Goal: Task Accomplishment & Management: Complete application form

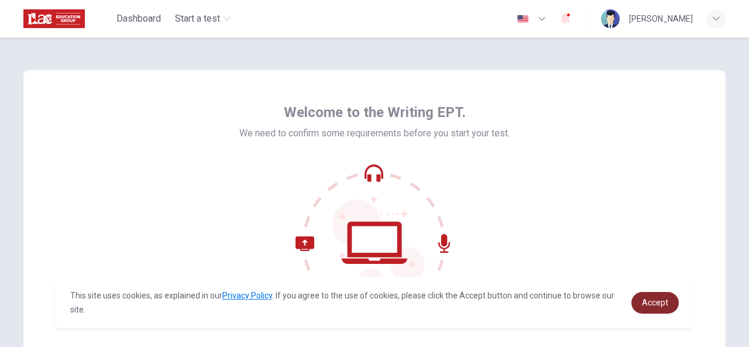
click at [661, 300] on span "Accept" at bounding box center [655, 302] width 26 height 9
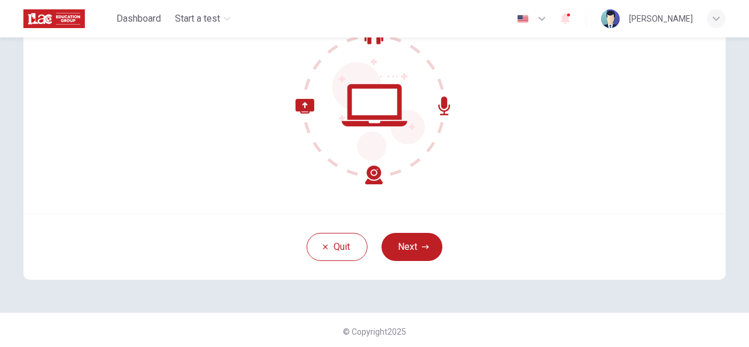
scroll to position [140, 0]
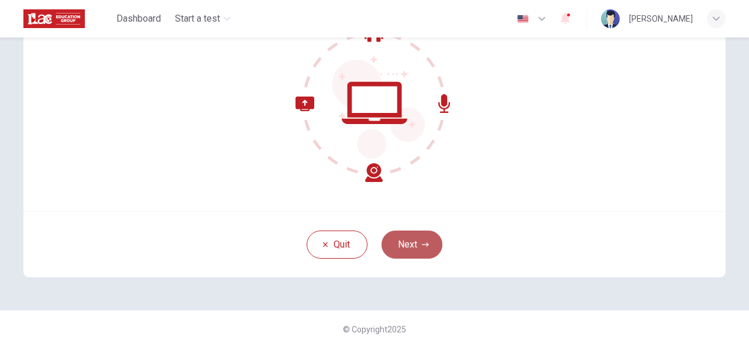
click at [417, 249] on button "Next" at bounding box center [412, 245] width 61 height 28
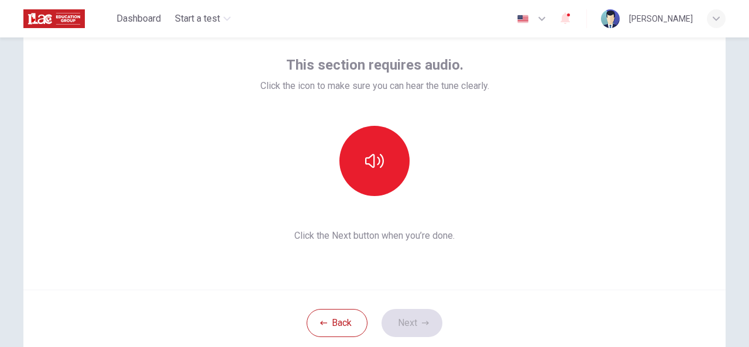
scroll to position [60, 0]
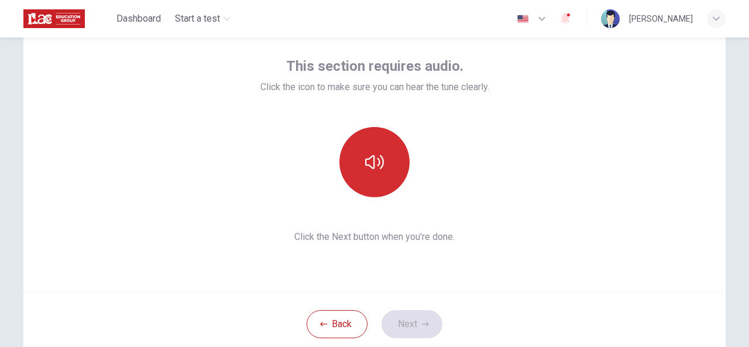
drag, startPoint x: 383, startPoint y: 180, endPoint x: 367, endPoint y: 184, distance: 16.8
click at [367, 184] on button "button" at bounding box center [375, 162] width 70 height 70
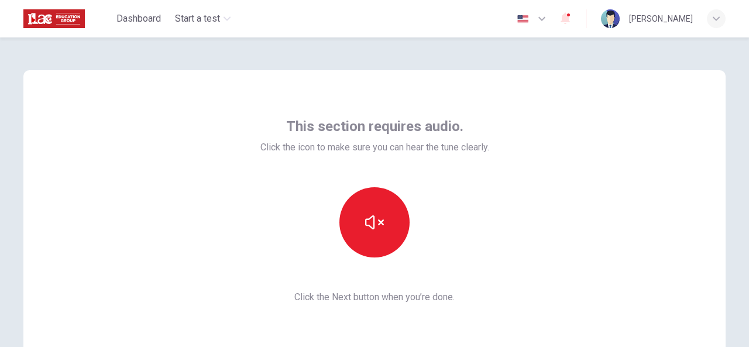
scroll to position [140, 0]
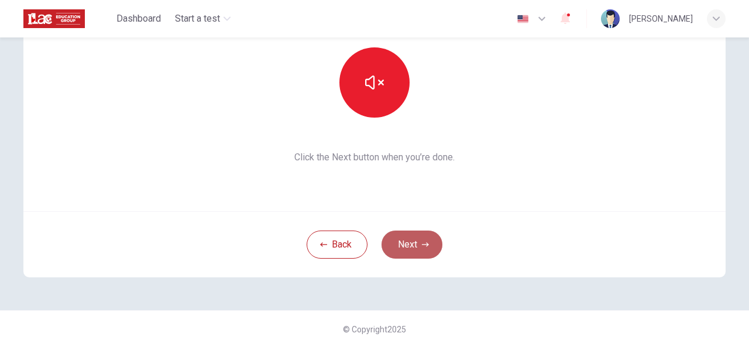
click at [419, 237] on button "Next" at bounding box center [412, 245] width 61 height 28
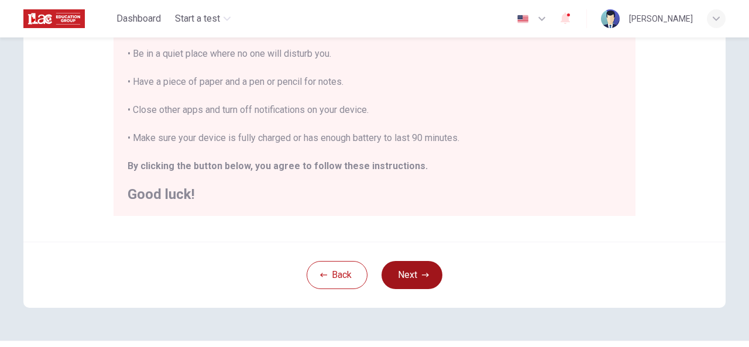
scroll to position [303, 0]
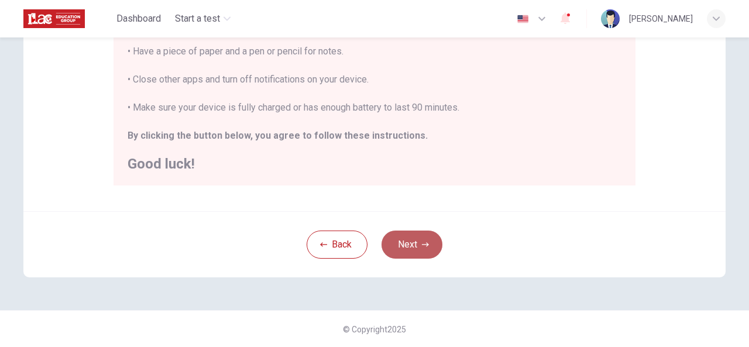
click at [406, 232] on button "Next" at bounding box center [412, 245] width 61 height 28
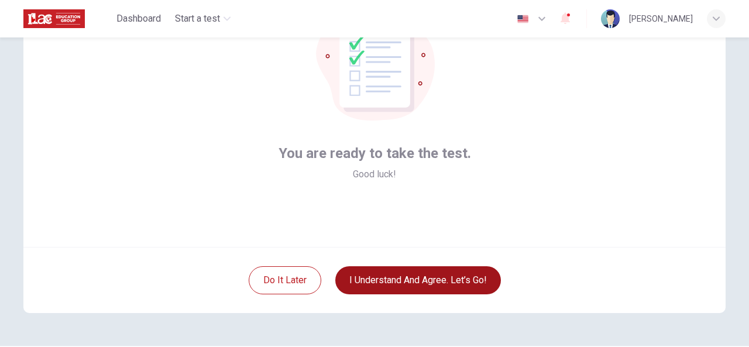
scroll to position [140, 0]
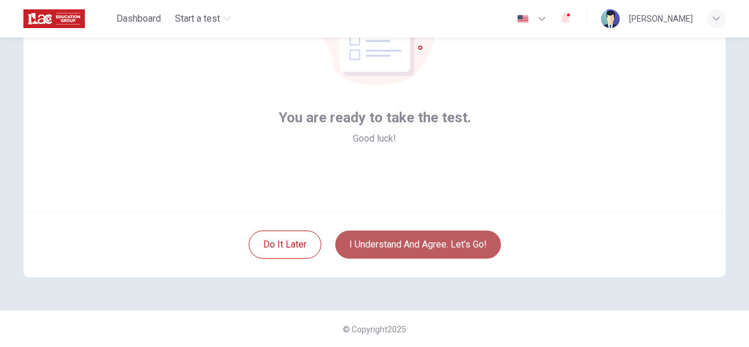
click at [423, 242] on button "I understand and agree. Let’s go!" at bounding box center [418, 245] width 166 height 28
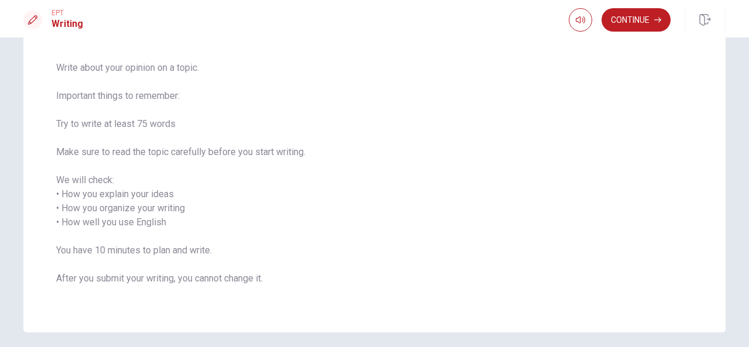
scroll to position [125, 0]
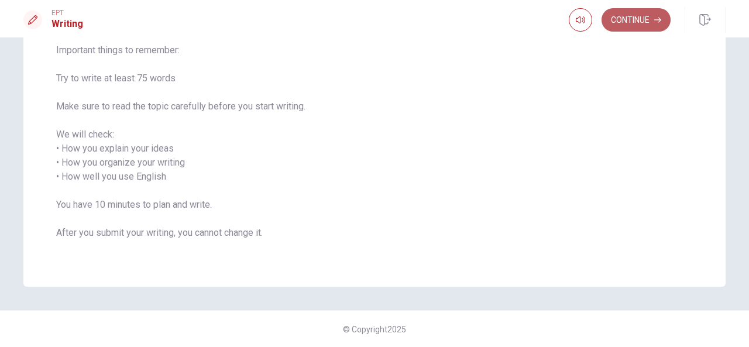
click at [630, 26] on button "Continue" at bounding box center [636, 19] width 69 height 23
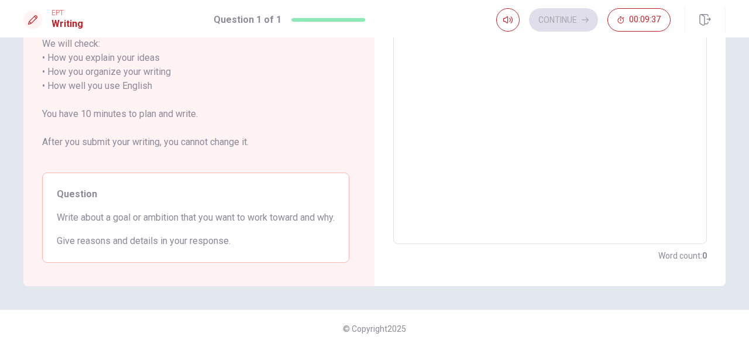
scroll to position [0, 0]
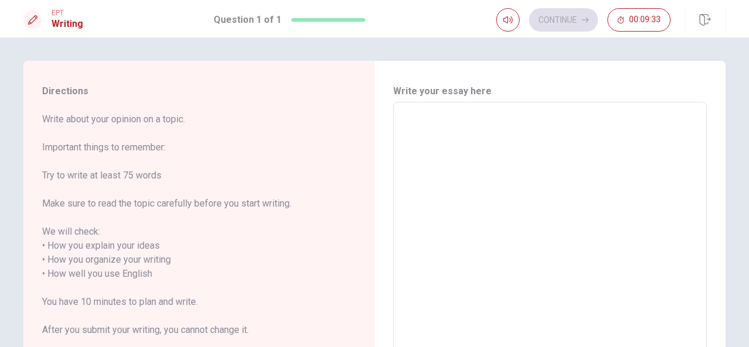
click at [407, 126] on textarea at bounding box center [550, 267] width 297 height 311
type textarea "o"
type textarea "x"
type textarea "on"
type textarea "x"
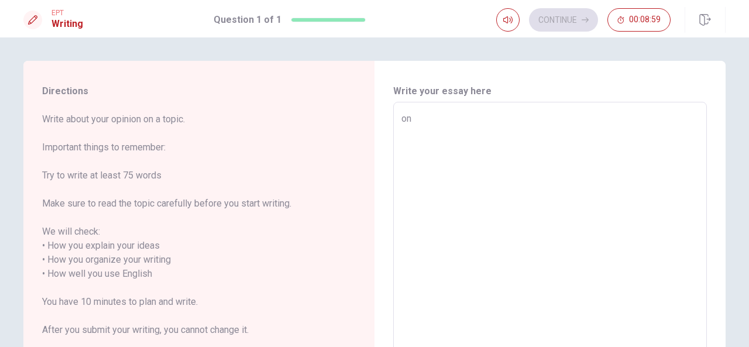
type textarea "onw"
type textarea "x"
type textarea "on"
type textarea "x"
type textarea "one"
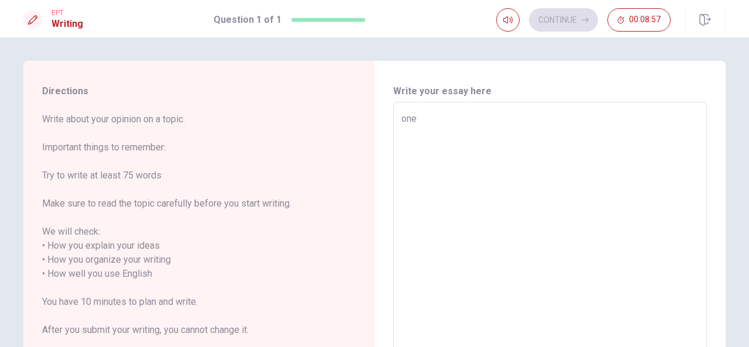
type textarea "x"
type textarea "oneb"
type textarea "x"
type textarea "one"
type textarea "x"
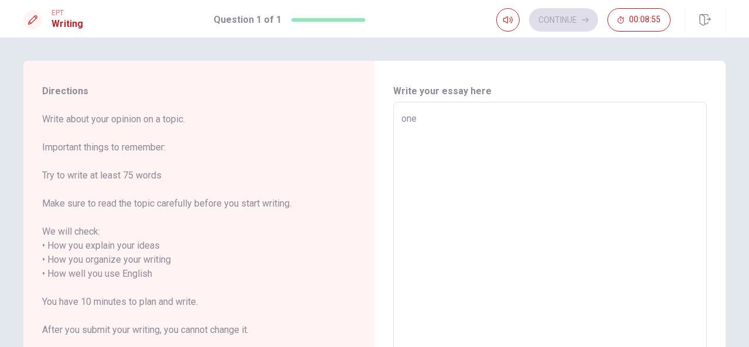
type textarea "one"
type textarea "x"
type textarea "one"
type textarea "x"
type textarea "on"
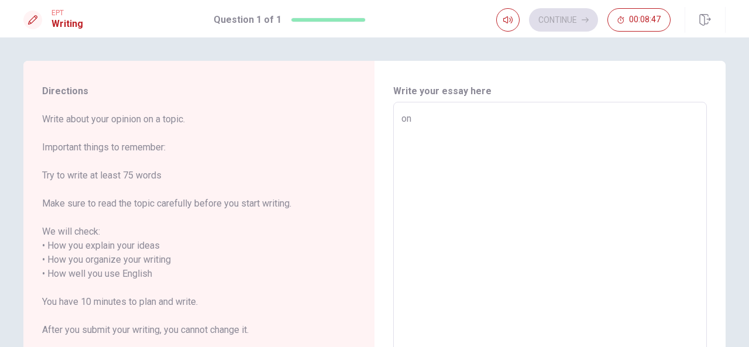
type textarea "x"
type textarea "o"
type textarea "x"
type textarea "o"
type textarea "x"
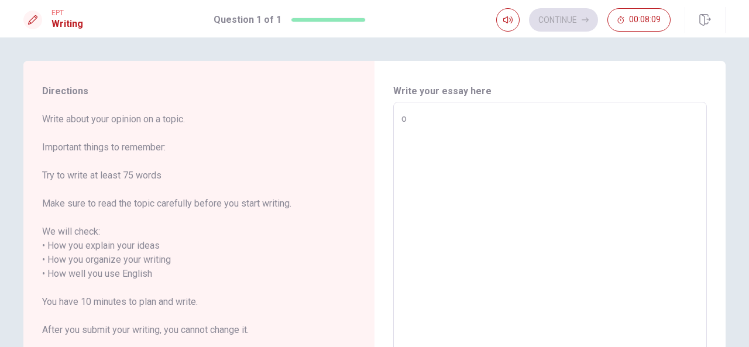
type textarea "on"
type textarea "x"
type textarea "one"
type textarea "x"
type textarea "one"
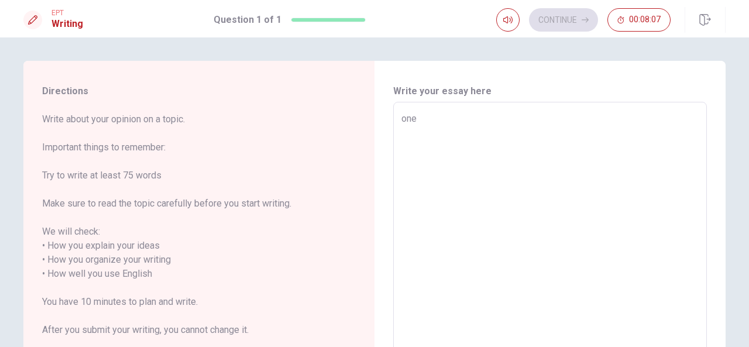
type textarea "x"
type textarea "one g"
type textarea "x"
type textarea "one go"
type textarea "x"
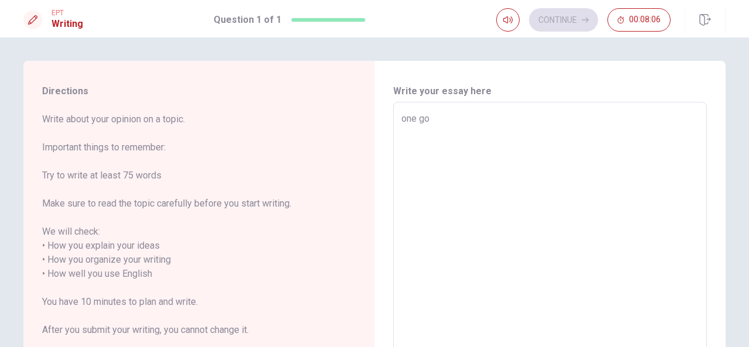
type textarea "one goa"
type textarea "x"
type textarea "one goal"
type textarea "x"
type textarea "one goalb"
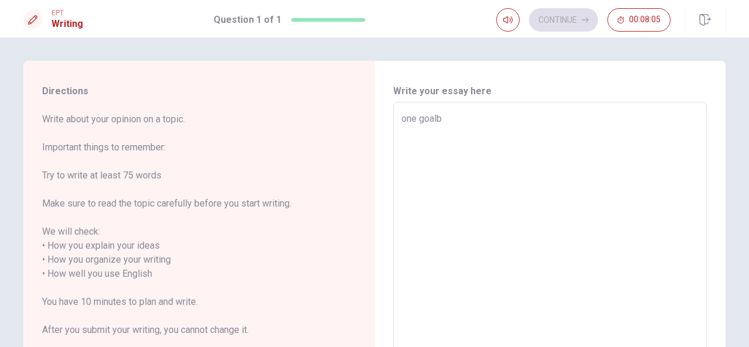
type textarea "x"
type textarea "one goalbi"
type textarea "x"
type textarea "one goalb"
type textarea "x"
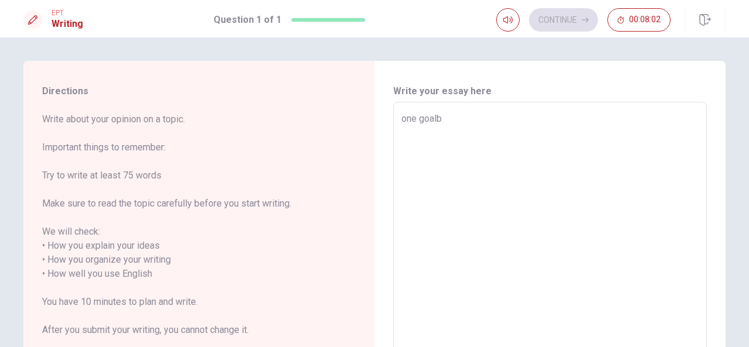
type textarea "one goal"
type textarea "x"
type textarea "one goal"
type textarea "x"
type textarea "one goal i"
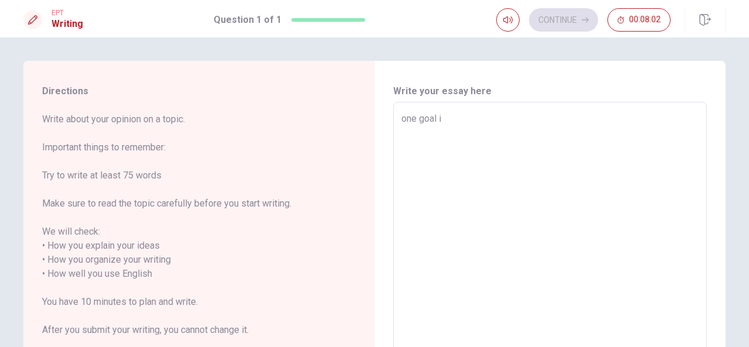
type textarea "x"
type textarea "one goal i"
type textarea "x"
type textarea "one goal i w"
type textarea "x"
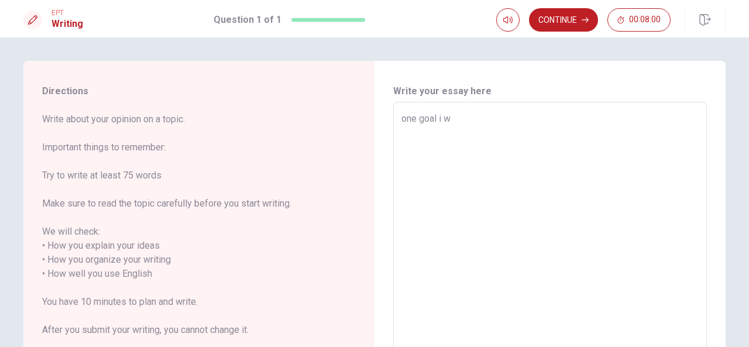
type textarea "one goal i wa"
type textarea "x"
type textarea "one goal i wan"
type textarea "x"
type textarea "one goal i want"
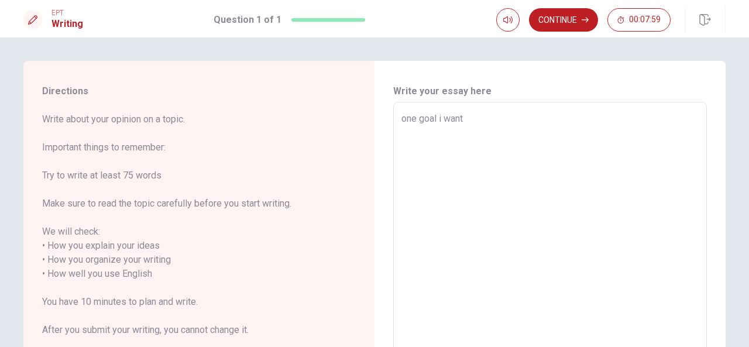
type textarea "x"
type textarea "one goal i wantv"
type textarea "x"
type textarea "one goal i want"
type textarea "x"
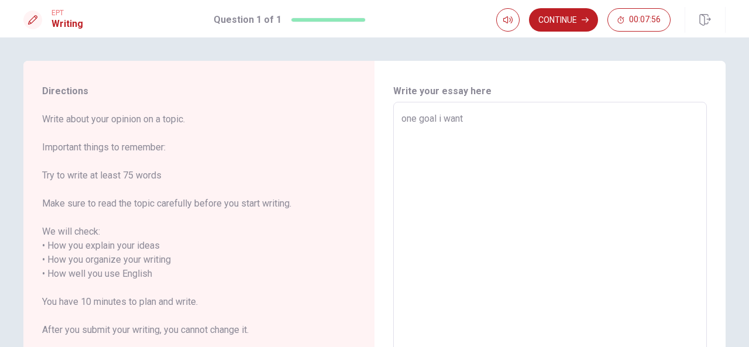
type textarea "one goal i want"
type textarea "x"
type textarea "one goal i want t"
type textarea "x"
type textarea "one goal i want to"
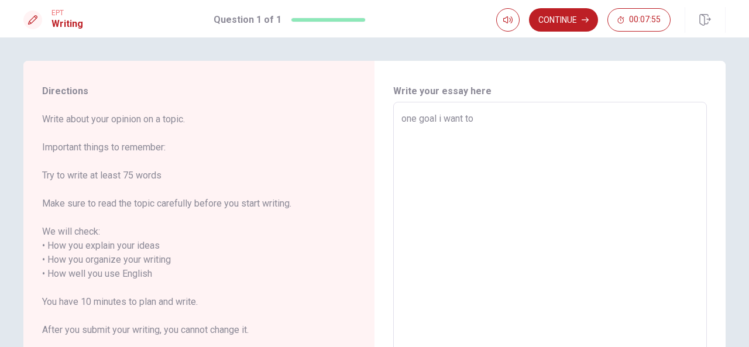
type textarea "x"
type textarea "one goal i want to"
type textarea "x"
type textarea "one goal i want to w"
type textarea "x"
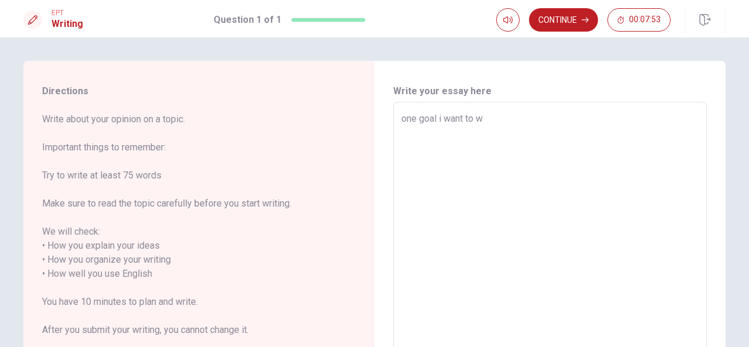
type textarea "one goal i want to wo"
type textarea "x"
type textarea "one goal i want to wor"
type textarea "x"
type textarea "one goal i want to work"
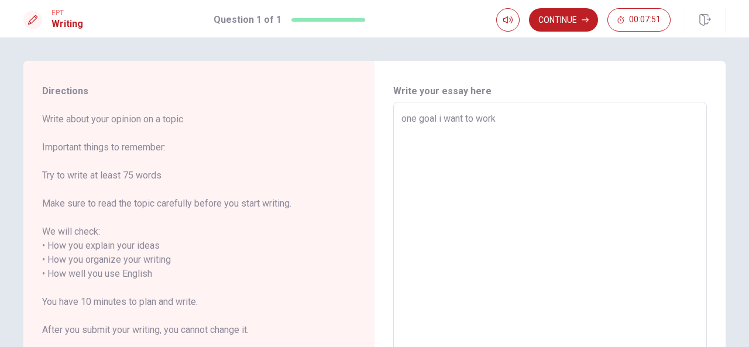
type textarea "x"
type textarea "one goal i want to workb"
type textarea "x"
type textarea "one goal i want to work"
type textarea "x"
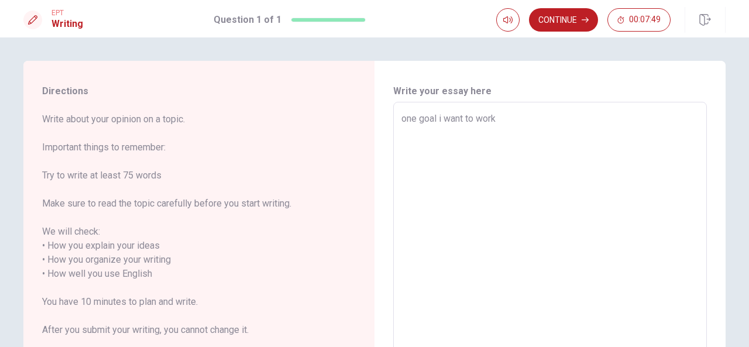
type textarea "one goal i want to work"
type textarea "x"
type textarea "one goal i want to work t"
type textarea "x"
type textarea "one goal i want to work to"
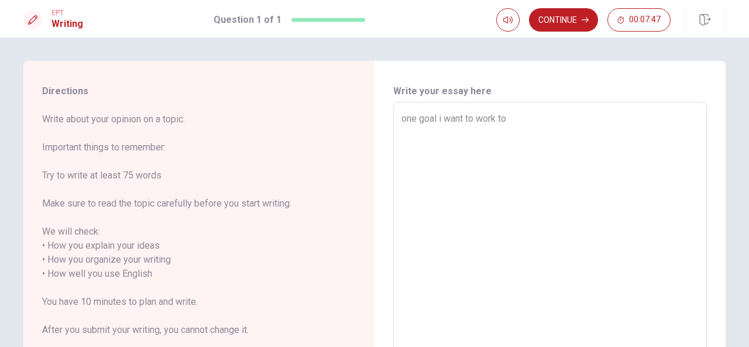
type textarea "x"
type textarea "one goal i want to work tow"
type textarea "x"
type textarea "one goal i want to work towa"
type textarea "x"
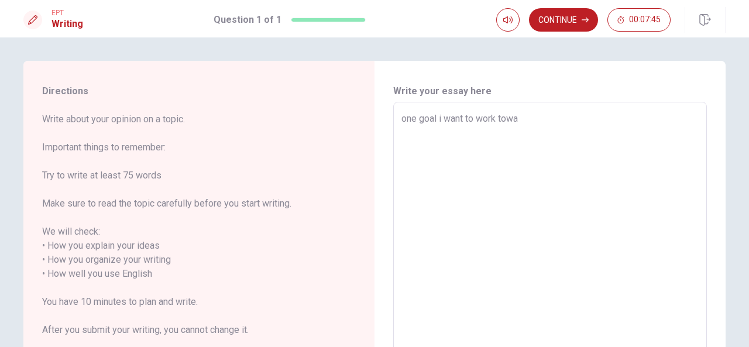
type textarea "one goal i want to work towar"
type textarea "x"
type textarea "one goal i want to work toward"
type textarea "x"
type textarea "one goal i want to work toward"
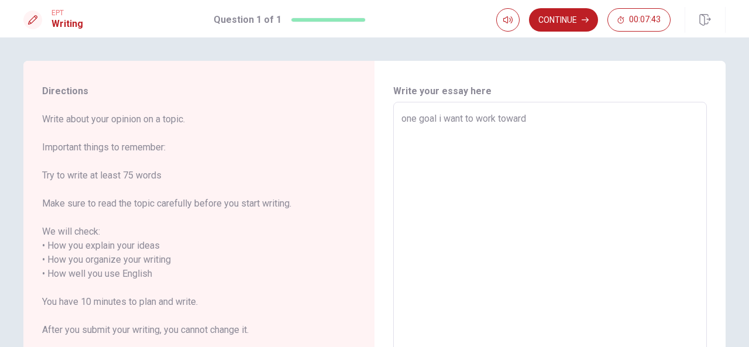
type textarea "x"
type textarea "one goal i want to work toward i"
type textarea "x"
type textarea "one goal i want to work toward is"
type textarea "x"
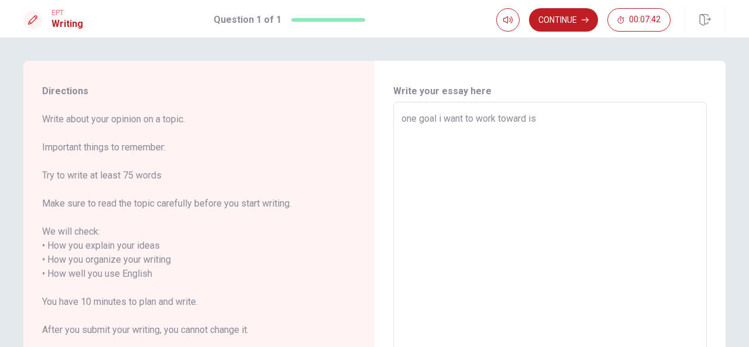
type textarea "one goal i want to work toward is"
type textarea "x"
type textarea "one goal i want to work toward is b"
type textarea "x"
type textarea "one goal i want to work toward is be"
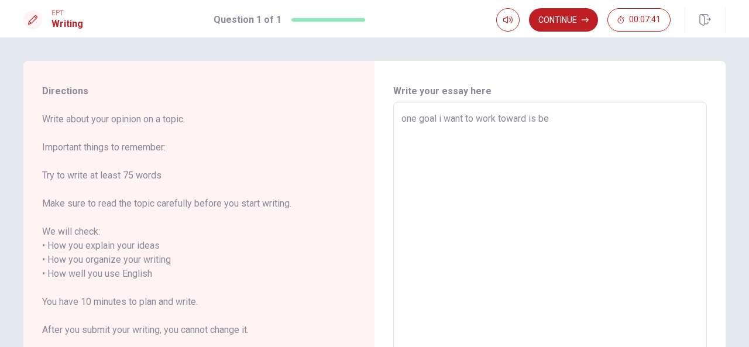
type textarea "x"
type textarea "one goal i want to work toward is bec"
type textarea "x"
type textarea "one goal i want to work toward is beco"
type textarea "x"
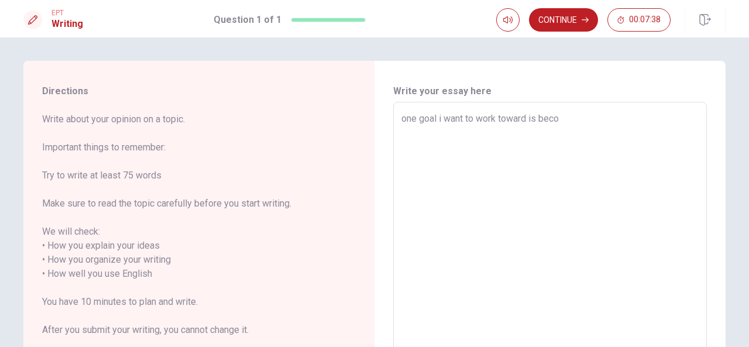
type textarea "one goal i want to work toward is becom"
type textarea "x"
type textarea "one goal i want to work toward is [PERSON_NAME]"
type textarea "x"
type textarea "one goal i want to work toward is [PERSON_NAME]"
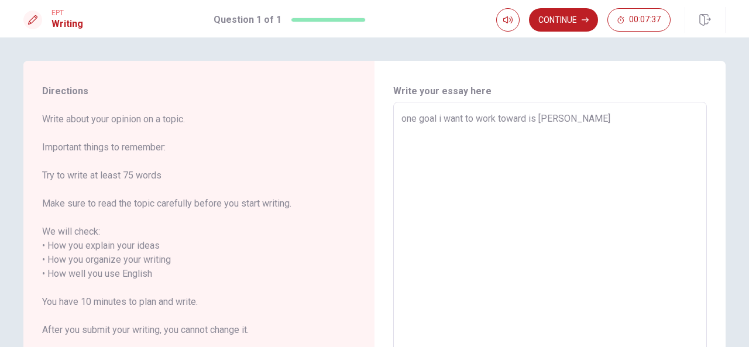
type textarea "x"
type textarea "one goal i want to work toward is becominh"
type textarea "x"
type textarea "one goal i want to work toward is [PERSON_NAME]"
type textarea "x"
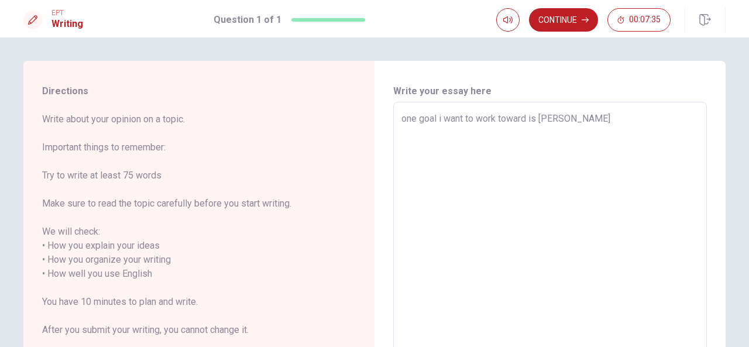
type textarea "one goal i want to work toward is becoming"
type textarea "x"
type textarea "one goal i want to work toward is becoming"
type textarea "x"
type textarea "one goal i want to work toward is becoming a"
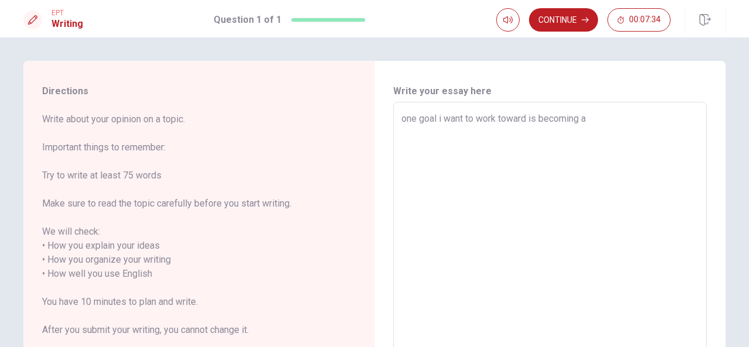
type textarea "x"
type textarea "one goal i want to work toward is becoming a"
type textarea "x"
type textarea "one goal i want to work toward is becoming a s"
type textarea "x"
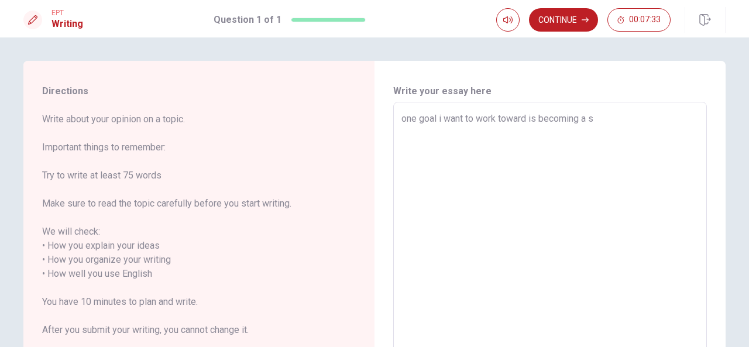
type textarea "one goal i want to work toward is becoming a so"
type textarea "x"
type textarea "one goal i want to work toward is becoming a sof"
type textarea "x"
type textarea "one goal i want to work toward is becoming a soft"
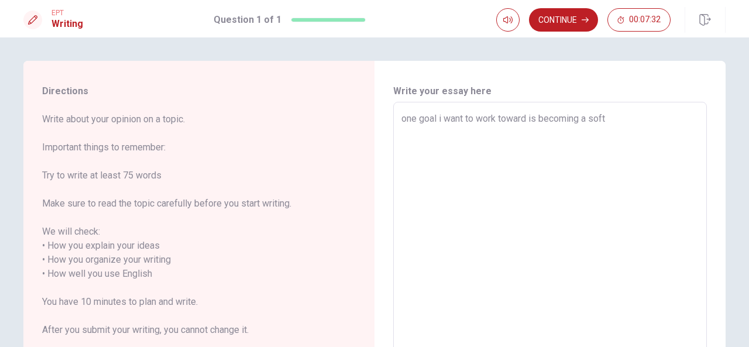
type textarea "x"
type textarea "one goal i want to work toward is becoming a softw"
type textarea "x"
type textarea "one goal i want to work toward is becoming a softwa"
type textarea "x"
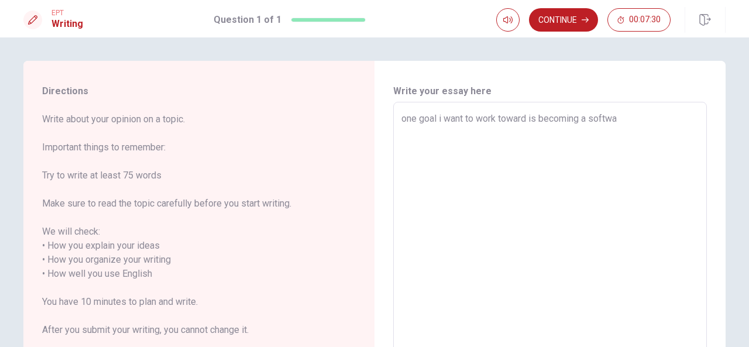
type textarea "one goal i want to work toward is becoming a softwar"
type textarea "x"
type textarea "one goal i want to work toward is becoming a software"
type textarea "x"
type textarea "one goal i want to work toward is becoming a software"
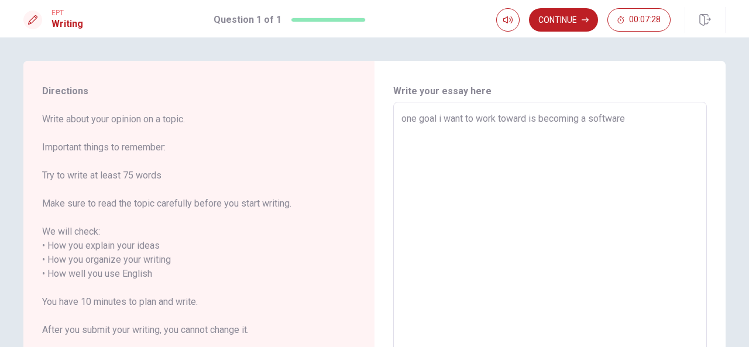
type textarea "x"
type textarea "one goal i want to work toward is becoming a software e"
type textarea "x"
type textarea "one goal i want to work toward is becoming a software en"
type textarea "x"
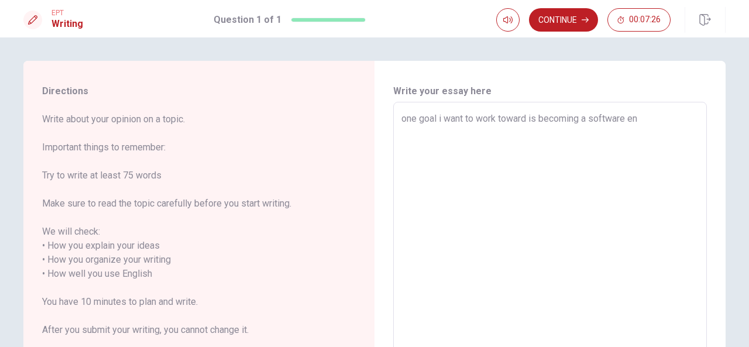
type textarea "one goal i want to work toward is becoming a software eng"
type textarea "x"
type textarea "one goal i want to work toward is becoming a software engi"
type textarea "x"
type textarea "one goal i want to work toward is becoming a software engin"
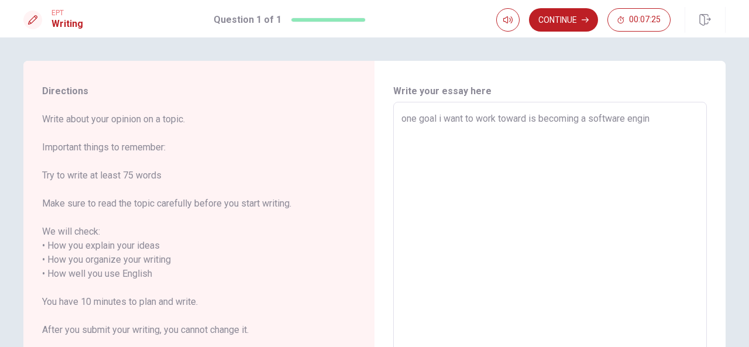
type textarea "x"
type textarea "one goal i want to work toward is becoming a software engine"
type textarea "x"
type textarea "one goal i want to work toward is becoming a software enginee"
type textarea "x"
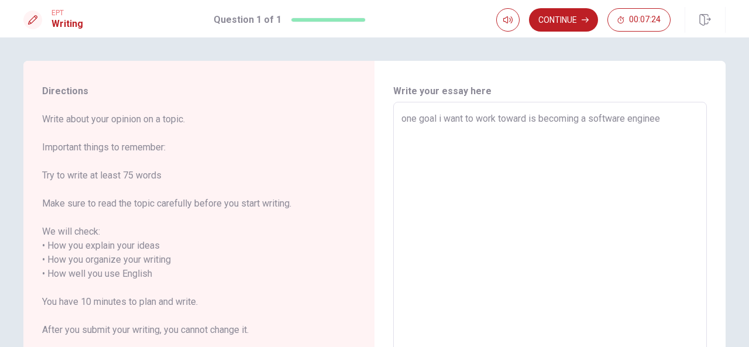
type textarea "one goal i want to work toward is becoming a software engineer"
type textarea "x"
type textarea "one goal i want to work toward is becoming a software engineer."
type textarea "x"
type textarea "one goal i want to work toward is becoming a software engineer."
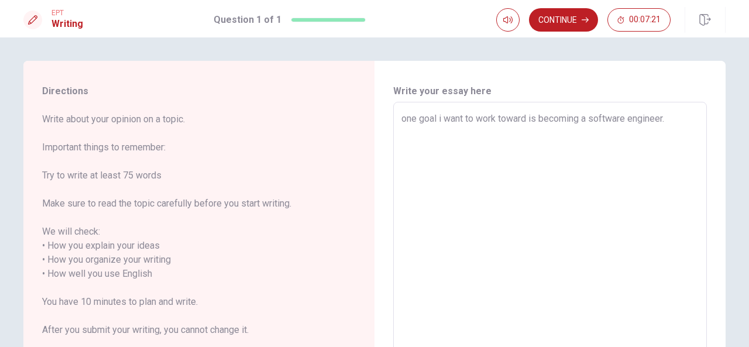
type textarea "x"
type textarea "one goal i want to work toward is becoming a software engineer. i"
type textarea "x"
type textarea "one goal i want to work toward is becoming a software engineer. ih"
type textarea "x"
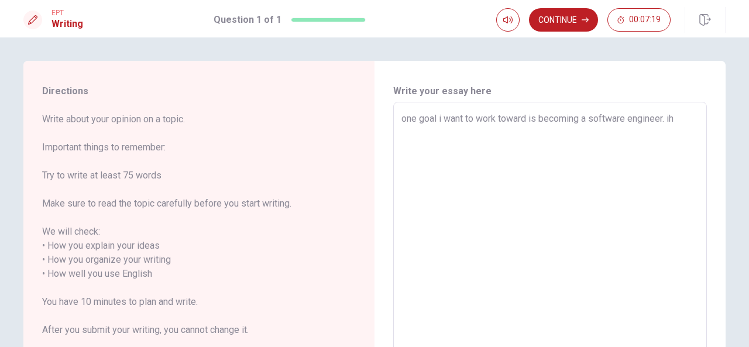
type textarea "one goal i want to work toward is becoming a software engineer. iha"
type textarea "x"
type textarea "one goal i want to work toward is becoming a software engineer. ihav"
type textarea "x"
type textarea "one goal i want to work toward is becoming a software engineer. ihave"
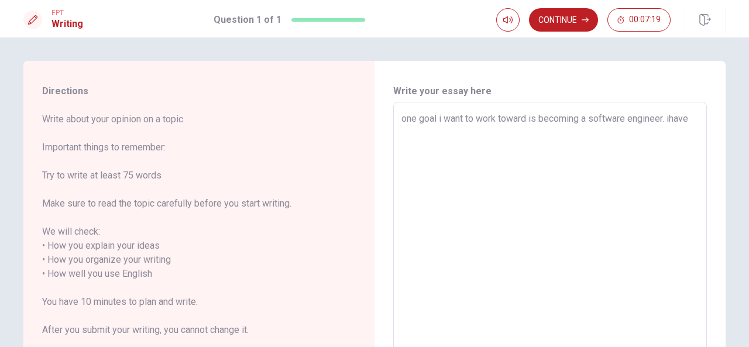
type textarea "x"
type textarea "one goal i want to work toward is becoming a software engineer. ihave"
type textarea "x"
type textarea "one goal i want to work toward is becoming a software engineer. ihave a"
type textarea "x"
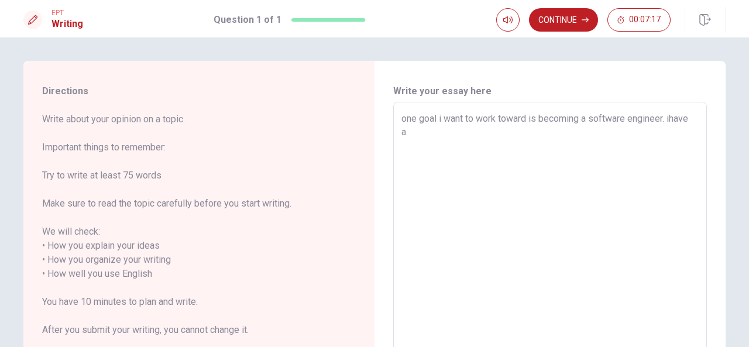
type textarea "one goal i want to work toward is becoming a software engineer. ihave al"
type textarea "x"
type textarea "one goal i want to work toward is becoming a software engineer. ihave alw"
type textarea "x"
type textarea "one goal i want to work toward is becoming a software engineer. ihave alwa"
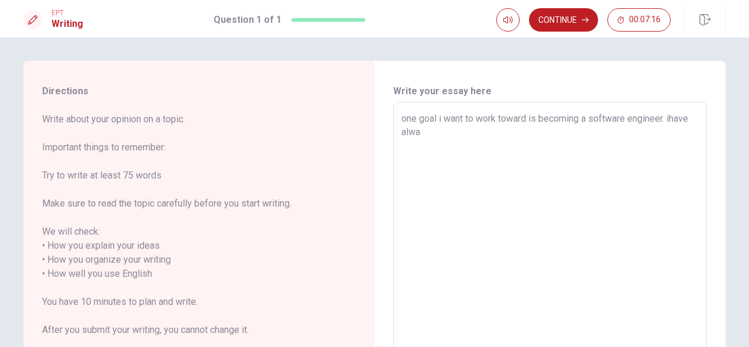
type textarea "x"
type textarea "one goal i want to work toward is becoming a software engineer. [PERSON_NAME]"
type textarea "x"
type textarea "one goal i want to work toward is becoming a software engineer. ihave always"
type textarea "x"
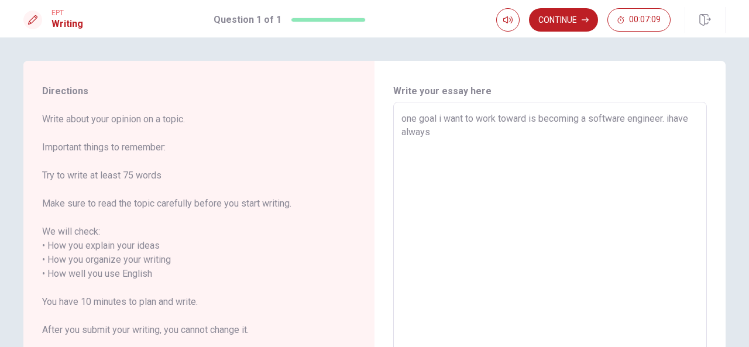
type textarea "one goal i want to work toward is becoming a software engineer. ihave always"
type textarea "x"
type textarea "one goal i want to work toward is becoming a software engineer. ihave always b"
type textarea "x"
type textarea "one goal i want to work toward is becoming a software engineer. ihave always be"
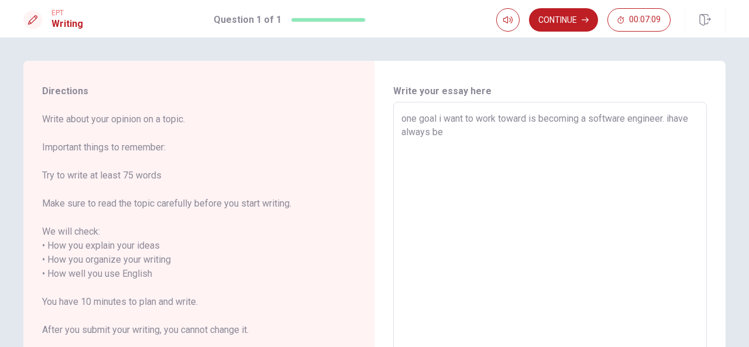
type textarea "x"
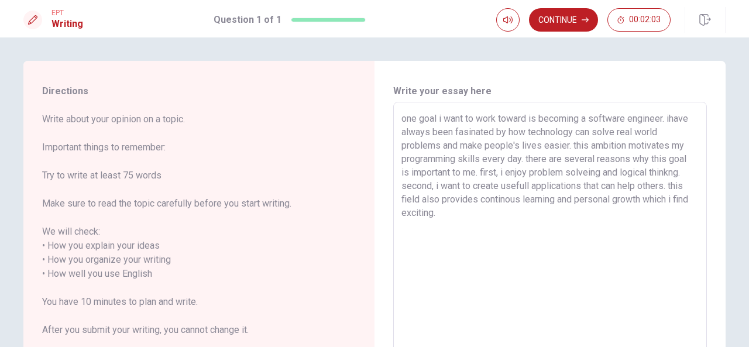
click at [407, 126] on textarea "one goal i want to work toward is becoming a software engineer. ihave always be…" at bounding box center [550, 267] width 297 height 311
click at [587, 172] on textarea "one goal i want to work toward is becoming a software engineer. ihave always be…" at bounding box center [550, 267] width 297 height 311
click at [684, 174] on textarea "one goal i want to work toward is becoming a software engineer. ihave always be…" at bounding box center [550, 267] width 297 height 311
click at [674, 186] on textarea "one goal i want to work toward is becoming a software engineer. ihave always be…" at bounding box center [550, 267] width 297 height 311
click at [673, 185] on textarea "one goal i want to work toward is becoming a software engineer. ihave always be…" at bounding box center [550, 267] width 297 height 311
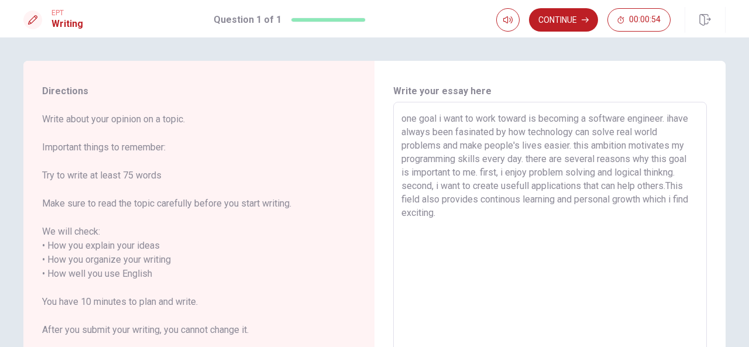
click at [404, 119] on textarea "one goal i want to work toward is becoming a software engineer. ihave always be…" at bounding box center [550, 267] width 297 height 311
click at [402, 132] on textarea "One goal i want to work toward is becoming a software engineer. ihave always be…" at bounding box center [550, 267] width 297 height 311
click at [575, 143] on textarea "One goal i want to work toward is becoming a software engineer. I have always b…" at bounding box center [550, 267] width 297 height 311
click at [485, 221] on textarea "One goal i want to work toward is becoming a software engineer. I have always b…" at bounding box center [550, 267] width 297 height 311
click at [528, 159] on textarea "One goal i want to work toward is becoming a software engineer. I have always b…" at bounding box center [550, 267] width 297 height 311
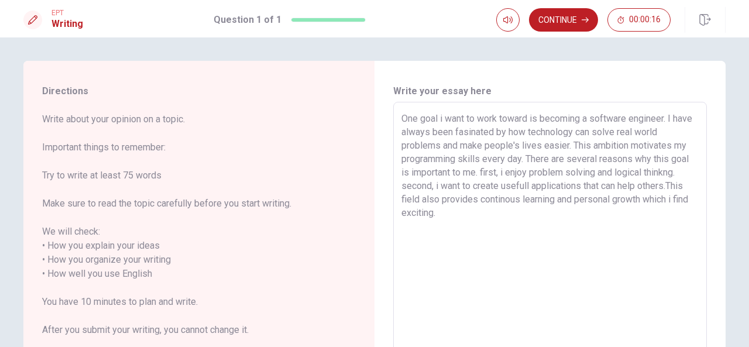
click at [464, 220] on textarea "One goal i want to work toward is becoming a software engineer. I have always b…" at bounding box center [550, 267] width 297 height 311
click at [563, 18] on button "Continue" at bounding box center [563, 19] width 69 height 23
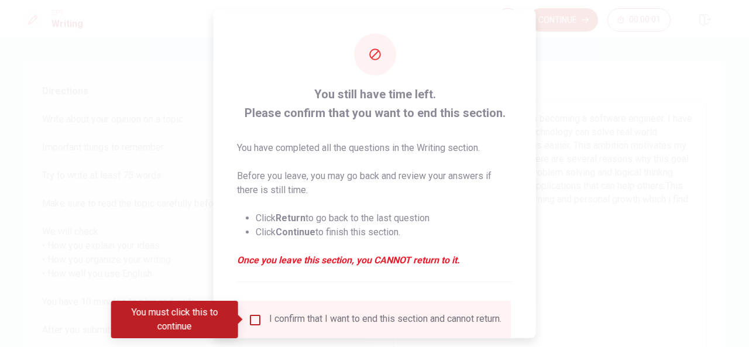
click at [261, 313] on div "I confirm that I want to end this section and cannot return." at bounding box center [374, 320] width 253 height 14
click at [251, 317] on input "You must click this to continue" at bounding box center [255, 320] width 14 height 14
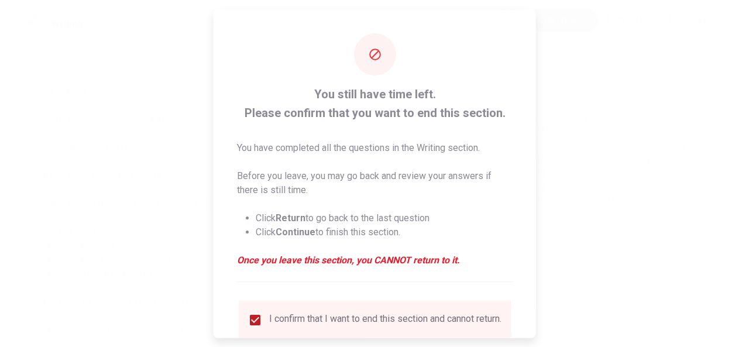
click at [419, 268] on div "You still have time left. Please confirm that you want to end this section. You…" at bounding box center [375, 182] width 276 height 197
click at [301, 234] on strong "Continue" at bounding box center [296, 231] width 40 height 11
drag, startPoint x: 301, startPoint y: 228, endPoint x: 54, endPoint y: 198, distance: 248.8
click at [54, 198] on div "You still have time left. Please confirm that you want to end this section. You…" at bounding box center [374, 173] width 749 height 347
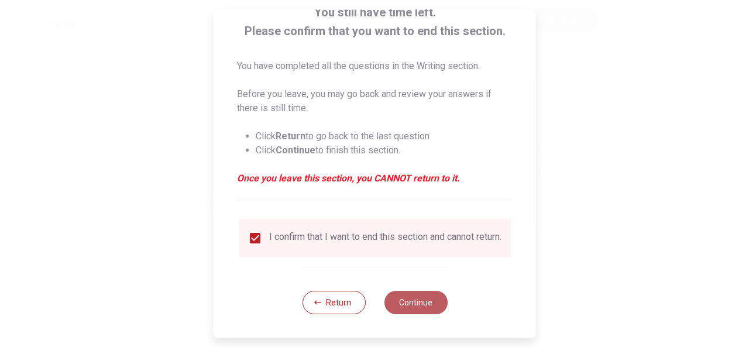
click at [408, 303] on button "Continue" at bounding box center [415, 302] width 63 height 23
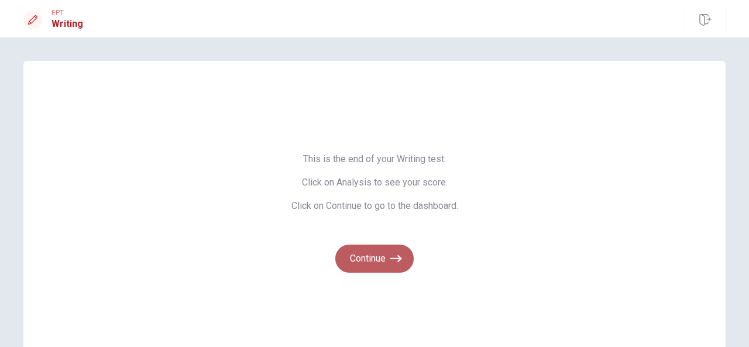
click at [375, 263] on button "Continue" at bounding box center [374, 259] width 78 height 28
